Goal: Check status: Check status

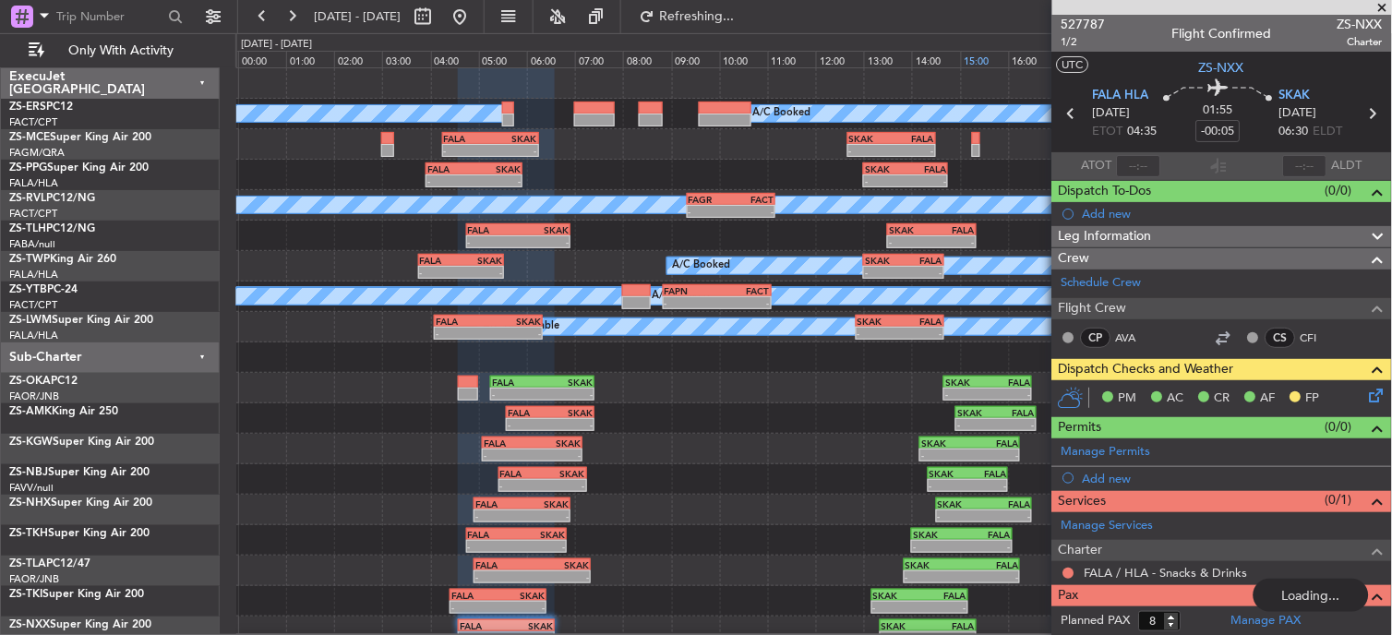
scroll to position [24, 0]
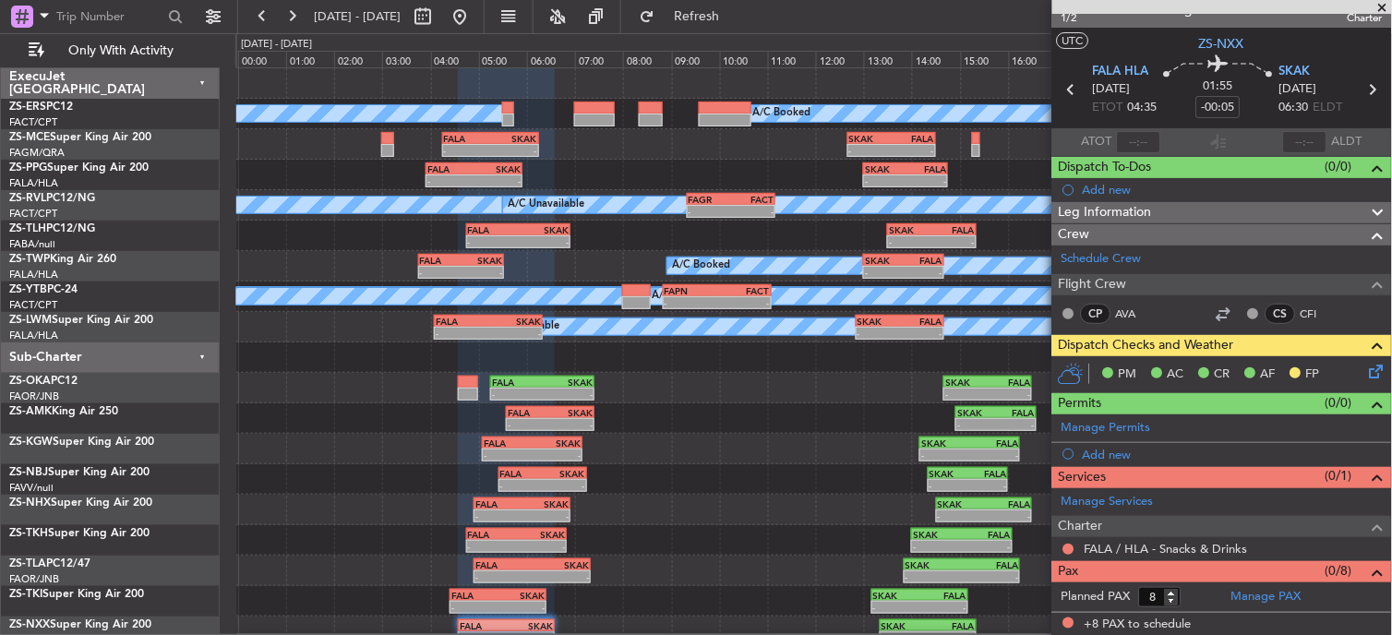
click at [1388, 6] on span at bounding box center [1382, 8] width 18 height 17
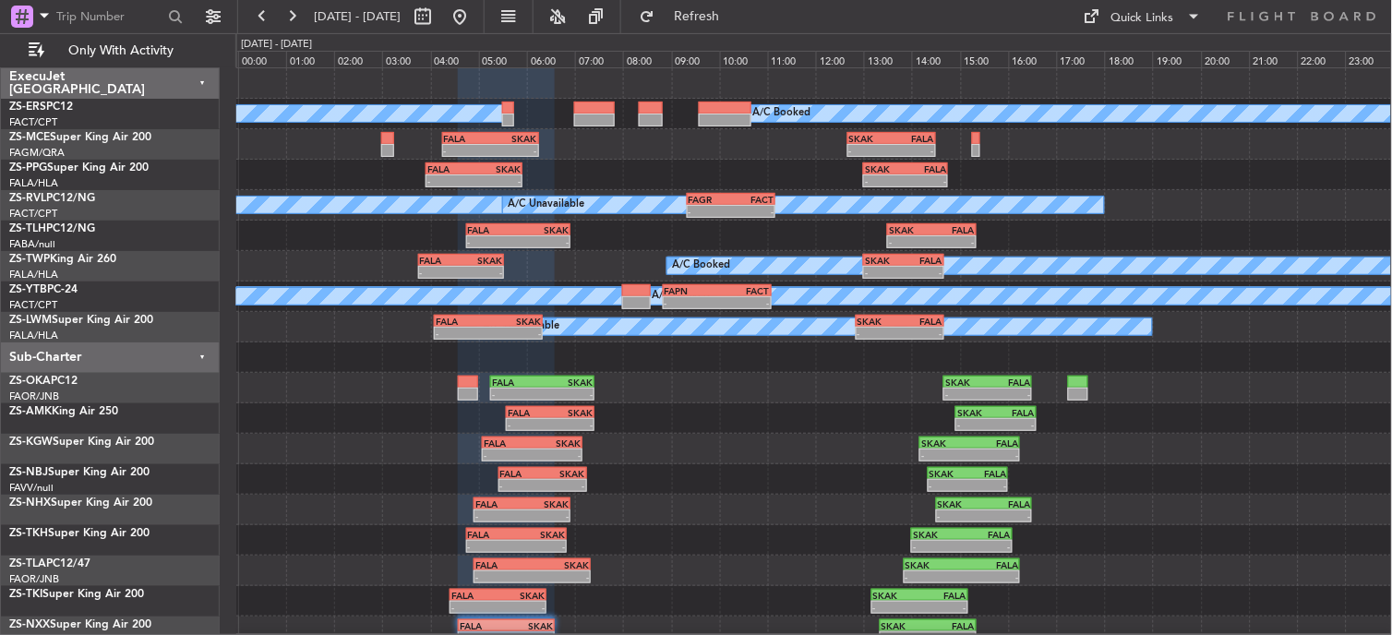
type input "0"
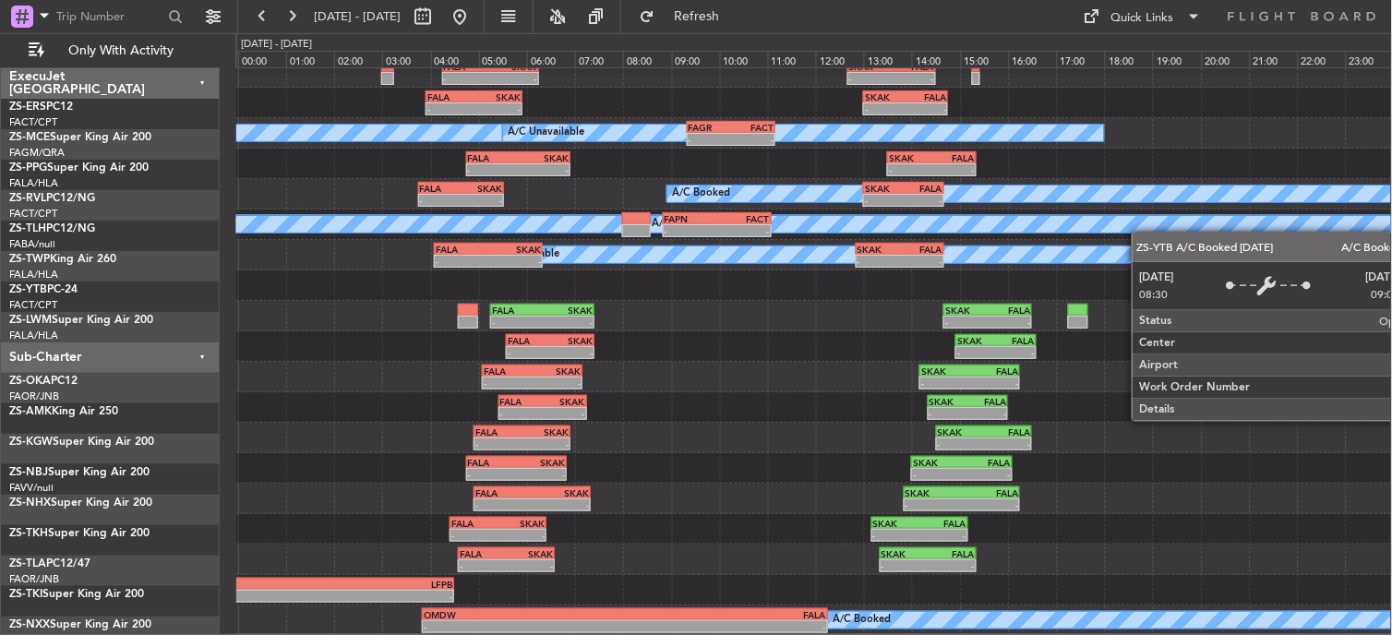
scroll to position [71, 0]
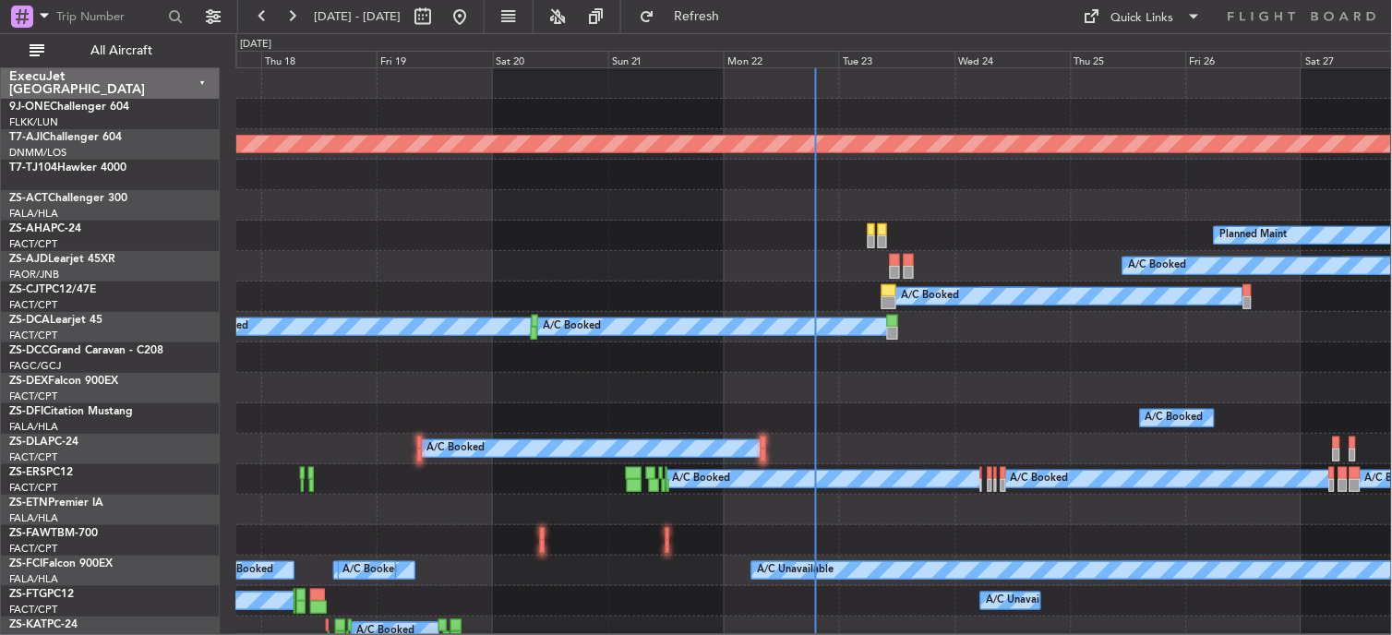
click at [735, 65] on div "Mon 22" at bounding box center [780, 59] width 115 height 17
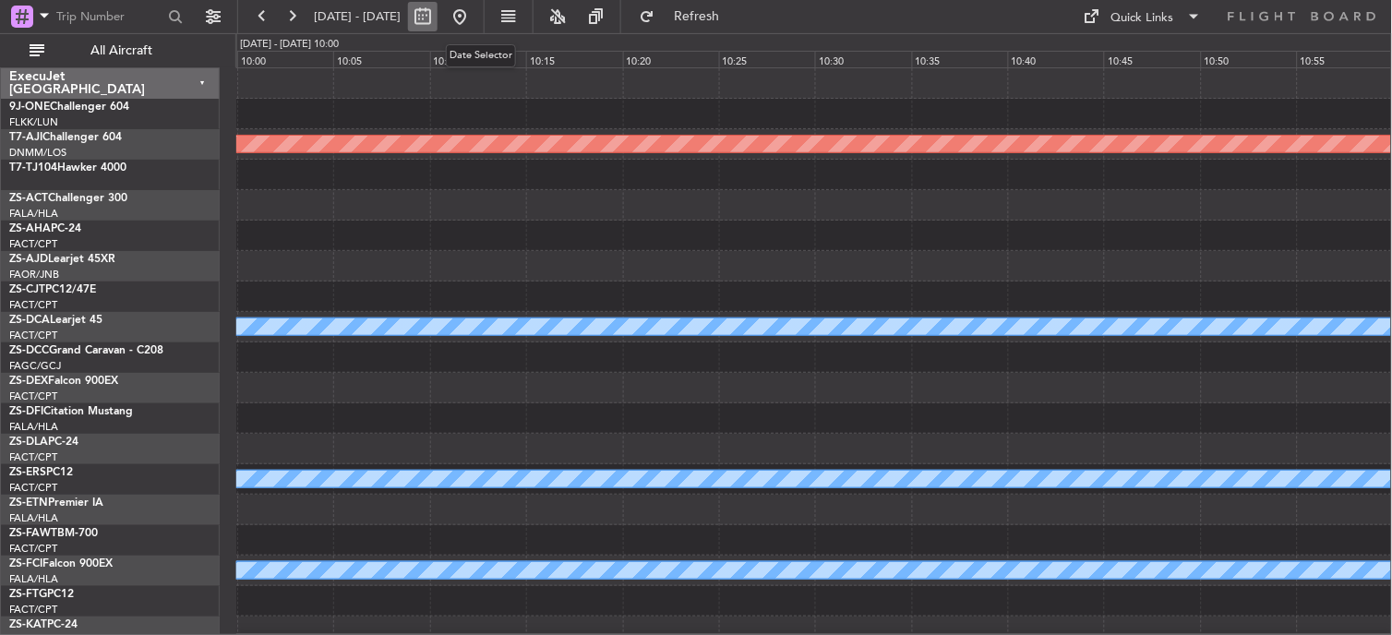
click at [437, 17] on button at bounding box center [423, 17] width 30 height 30
select select "9"
select select "2025"
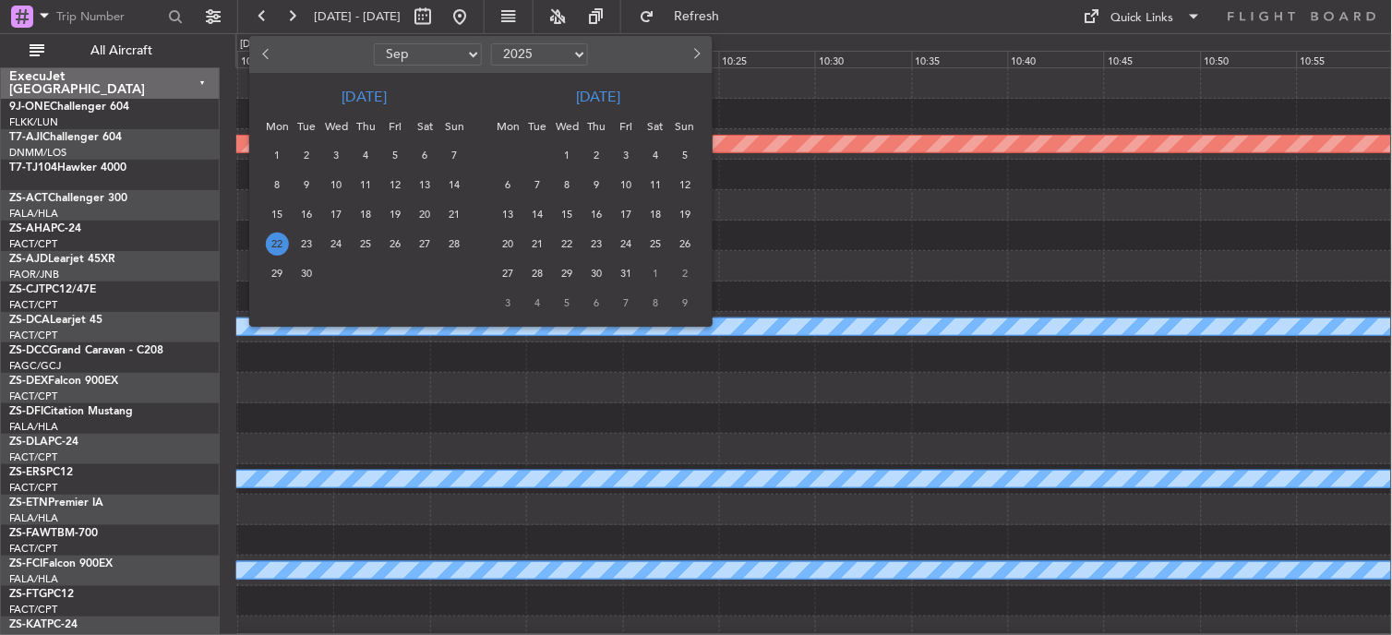
click at [268, 242] on span "22" at bounding box center [277, 244] width 23 height 23
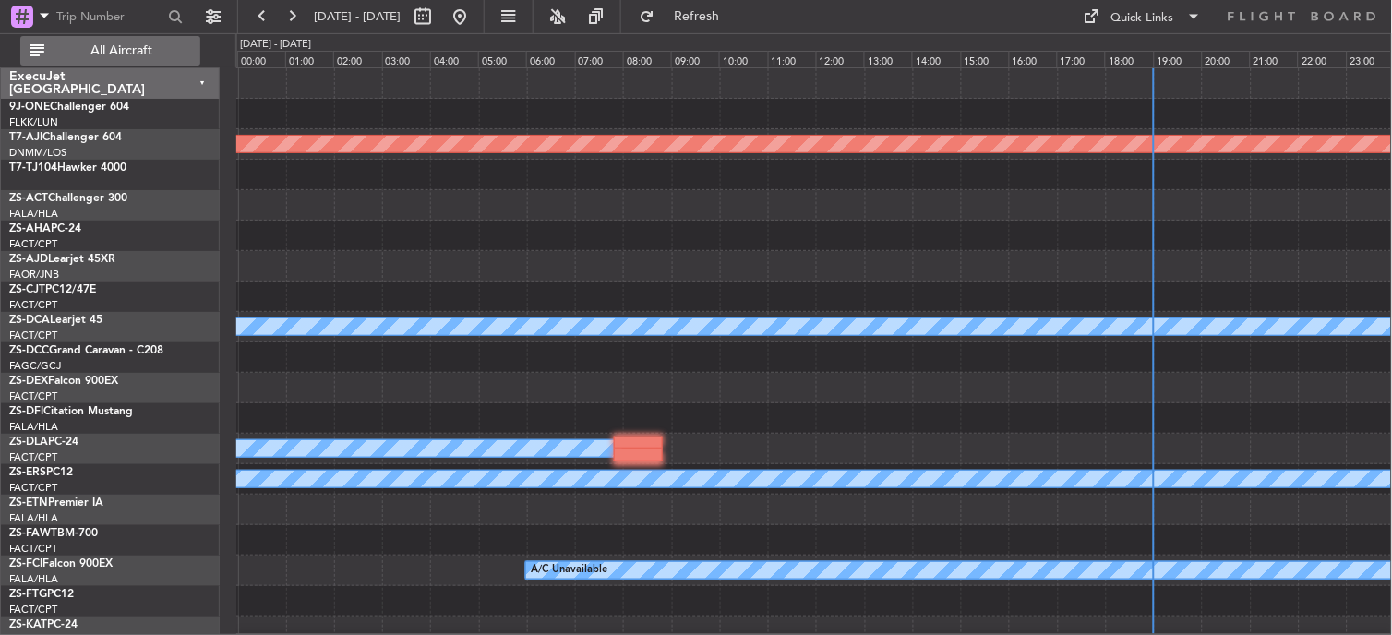
click at [153, 62] on button "All Aircraft" at bounding box center [110, 51] width 180 height 30
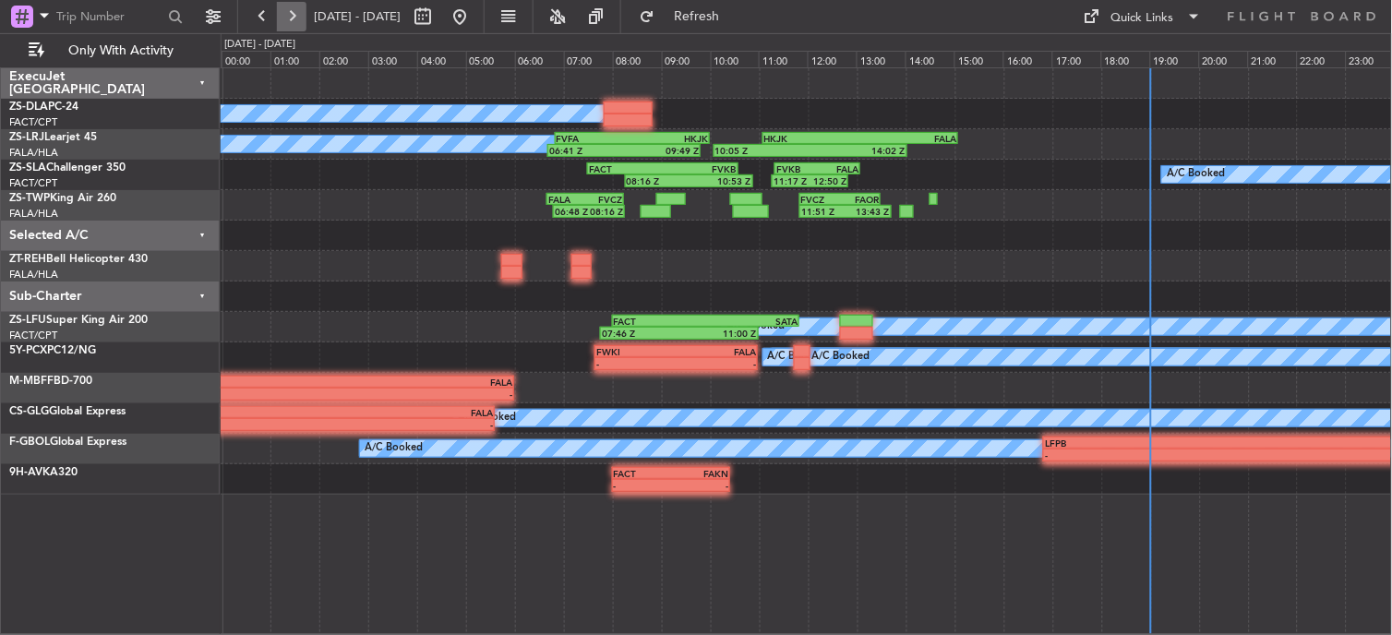
click at [293, 14] on button at bounding box center [292, 17] width 30 height 30
